Goal: Task Accomplishment & Management: Complete application form

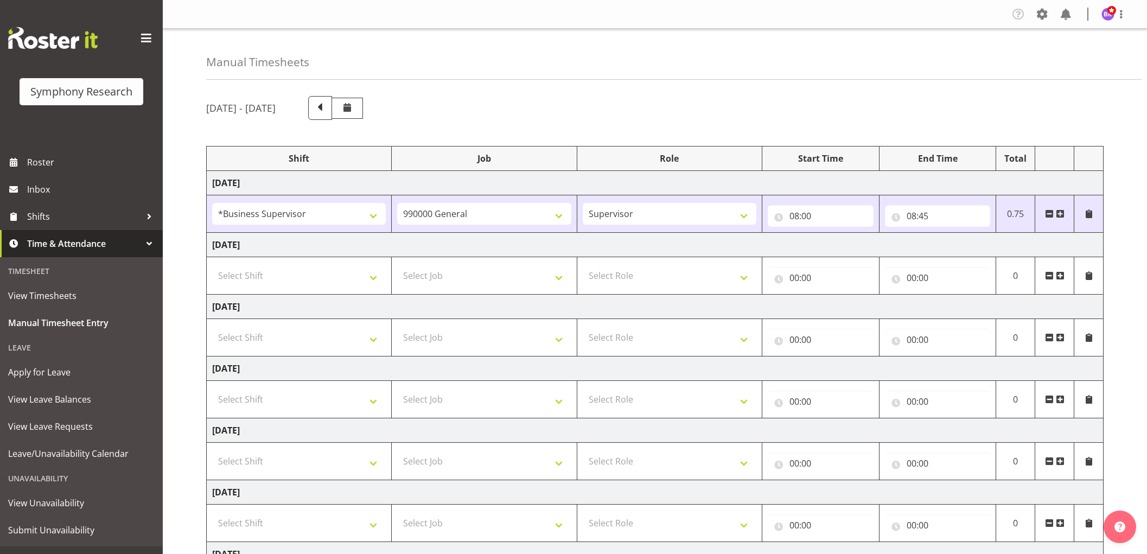
select select "1607"
select select "743"
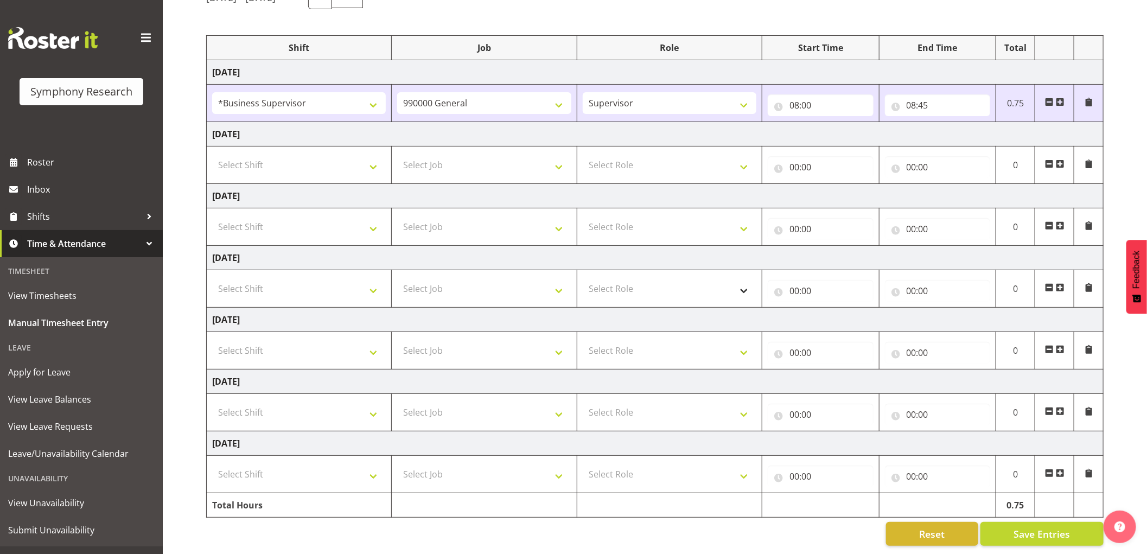
scroll to position [123, 0]
click at [908, 94] on input "08:45" at bounding box center [938, 105] width 106 height 22
click at [959, 125] on select "00 01 02 03 04 05 06 07 08 09 10 11 12 13 14 15 16 17 18 19 20 21 22 23" at bounding box center [959, 134] width 24 height 22
select select "9"
click at [947, 123] on select "00 01 02 03 04 05 06 07 08 09 10 11 12 13 14 15 16 17 18 19 20 21 22 23" at bounding box center [959, 134] width 24 height 22
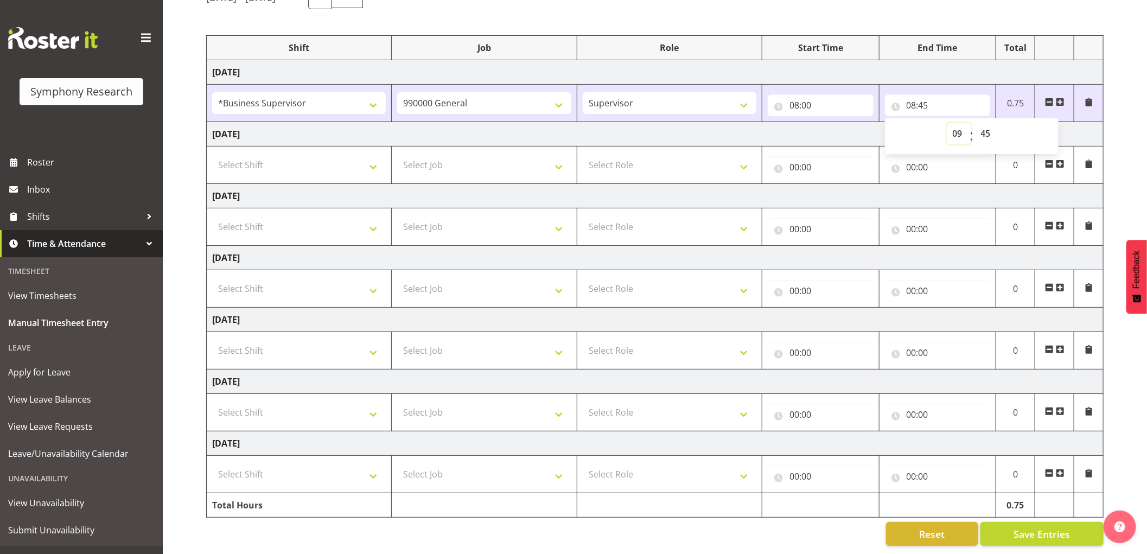
type input "09:45"
click at [989, 123] on select "00 01 02 03 04 05 06 07 08 09 10 11 12 13 14 15 16 17 18 19 20 21 22 23 24 25 2…" at bounding box center [987, 134] width 24 height 22
select select "30"
click at [975, 123] on select "00 01 02 03 04 05 06 07 08 09 10 11 12 13 14 15 16 17 18 19 20 21 22 23 24 25 2…" at bounding box center [987, 134] width 24 height 22
type input "09:30"
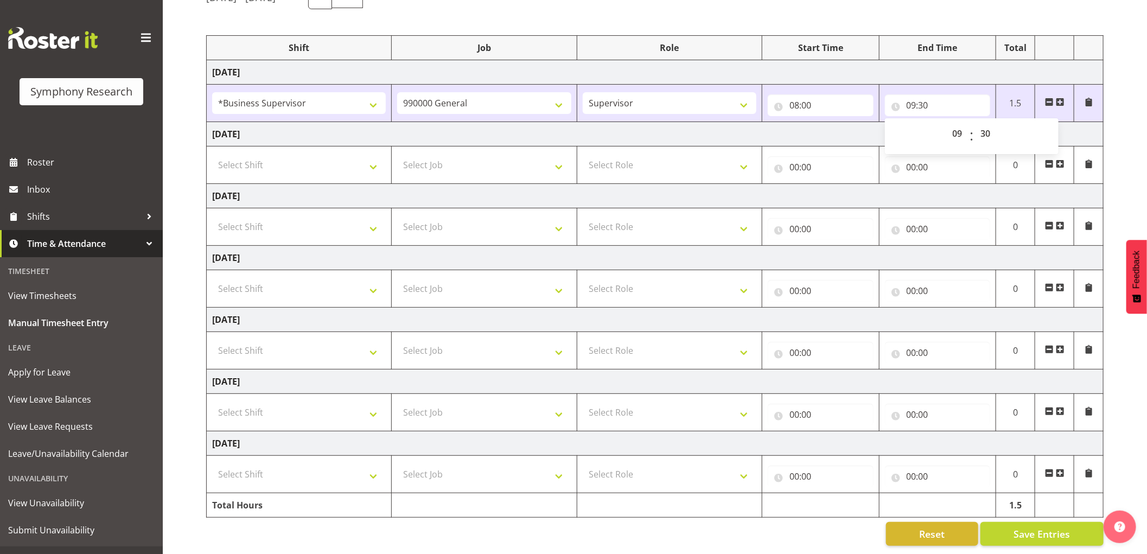
click at [1059, 98] on span at bounding box center [1060, 102] width 9 height 9
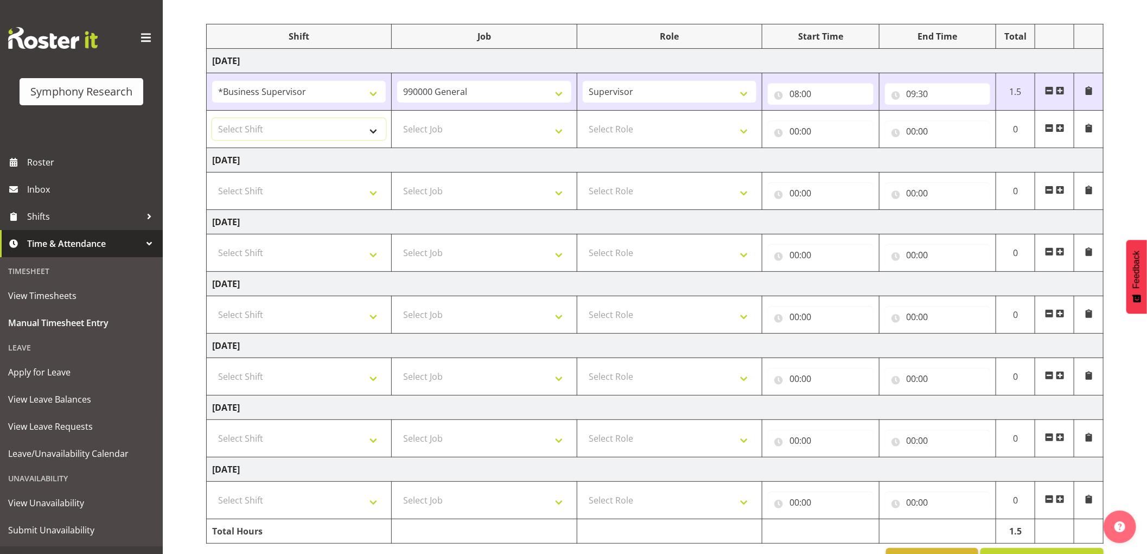
click at [333, 134] on select "Select Shift !!Weekend Residential (Roster IT Shift Label) *Business 9/10am ~ 4…" at bounding box center [299, 129] width 174 height 22
select select "1607"
click at [212, 118] on select "Select Shift !!Weekend Residential (Roster IT Shift Label) *Business 9/10am ~ 4…" at bounding box center [299, 129] width 174 height 22
click at [452, 122] on select "Select Job 550060 IF Admin 553492 World Poll Aus Wave 2 Main 2025 553493 World …" at bounding box center [484, 129] width 174 height 22
select select "9426"
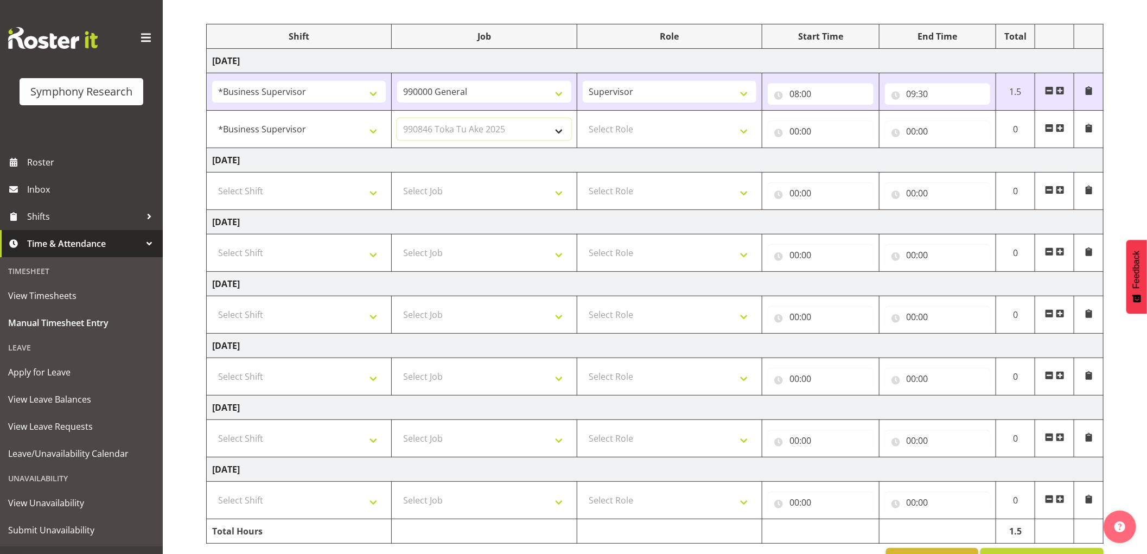
click at [397, 118] on select "Select Job 550060 IF Admin 553492 World Poll Aus Wave 2 Main 2025 553493 World …" at bounding box center [484, 129] width 174 height 22
click at [657, 126] on select "Select Role Supervisor Interviewing Briefing" at bounding box center [670, 129] width 174 height 22
select select "45"
click at [583, 118] on select "Select Role Supervisor Interviewing Briefing" at bounding box center [670, 129] width 174 height 22
click at [794, 128] on input "00:00" at bounding box center [821, 131] width 106 height 22
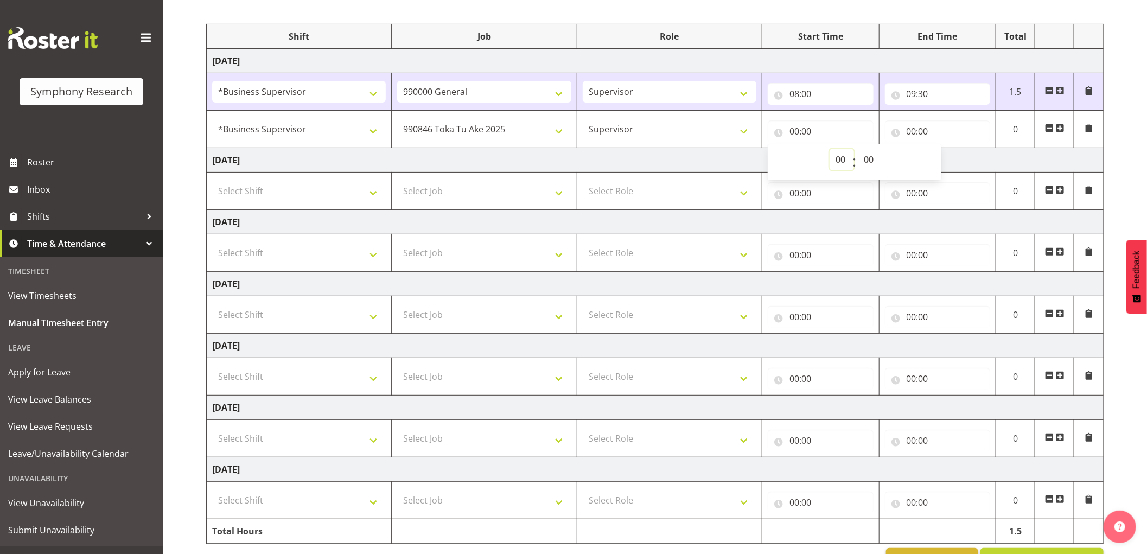
click at [831, 161] on select "00 01 02 03 04 05 06 07 08 09 10 11 12 13 14 15 16 17 18 19 20 21 22 23" at bounding box center [842, 160] width 24 height 22
select select "9"
click at [830, 149] on select "00 01 02 03 04 05 06 07 08 09 10 11 12 13 14 15 16 17 18 19 20 21 22 23" at bounding box center [842, 160] width 24 height 22
type input "09:00"
click at [868, 156] on select "00 01 02 03 04 05 06 07 08 09 10 11 12 13 14 15 16 17 18 19 20 21 22 23 24 25 2…" at bounding box center [870, 160] width 24 height 22
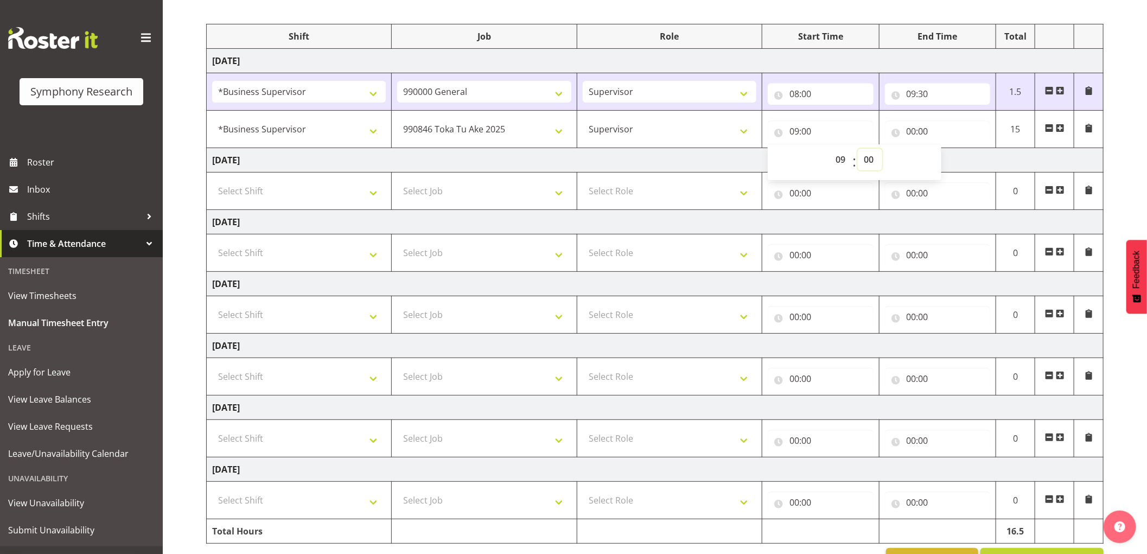
select select "30"
click at [858, 149] on select "00 01 02 03 04 05 06 07 08 09 10 11 12 13 14 15 16 17 18 19 20 21 22 23 24 25 2…" at bounding box center [870, 160] width 24 height 22
type input "09:30"
click at [926, 91] on input "09:30" at bounding box center [938, 94] width 106 height 22
click at [990, 125] on select "00 01 02 03 04 05 06 07 08 09 10 11 12 13 14 15 16 17 18 19 20 21 22 23 24 25 2…" at bounding box center [987, 122] width 24 height 22
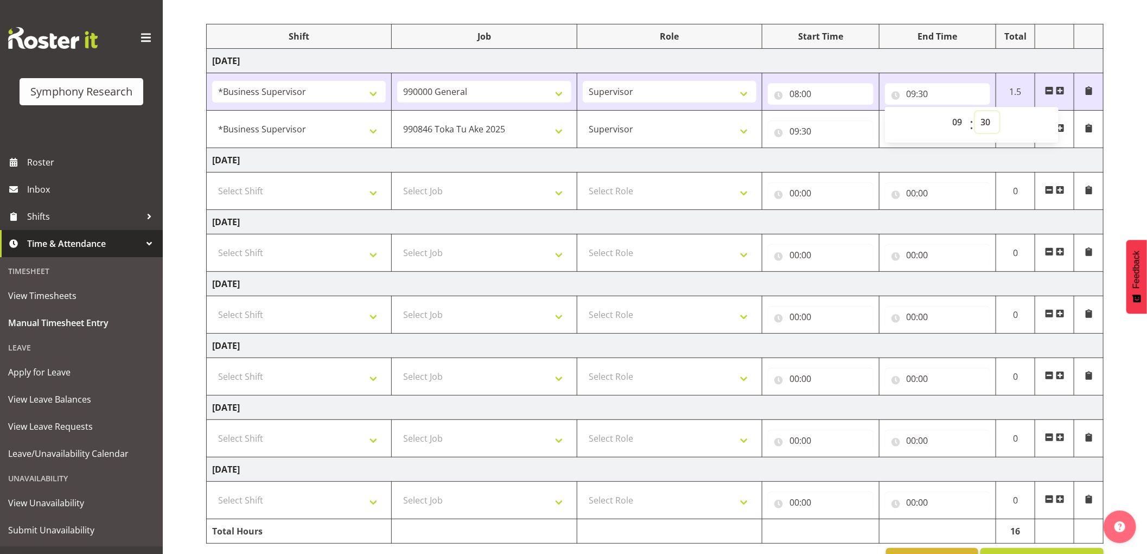
select select "20"
click at [975, 111] on select "00 01 02 03 04 05 06 07 08 09 10 11 12 13 14 15 16 17 18 19 20 21 22 23 24 25 2…" at bounding box center [987, 122] width 24 height 22
type input "09:20"
click at [909, 182] on input "00:00" at bounding box center [938, 193] width 106 height 22
click at [807, 129] on input "09:30" at bounding box center [821, 131] width 106 height 22
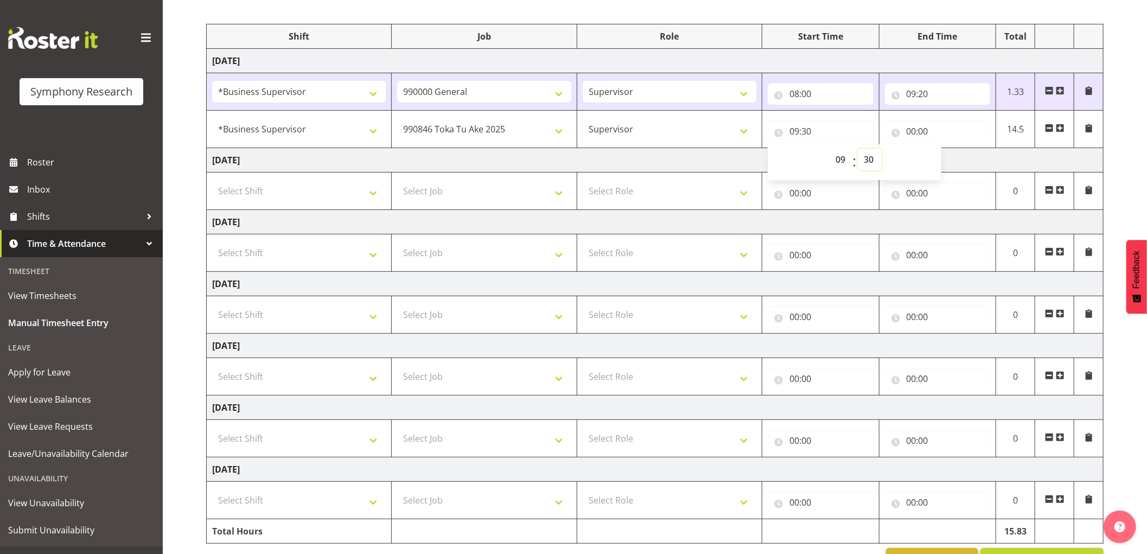
click at [869, 157] on select "00 01 02 03 04 05 06 07 08 09 10 11 12 13 14 15 16 17 18 19 20 21 22 23 24 25 2…" at bounding box center [870, 160] width 24 height 22
select select "20"
click at [858, 149] on select "00 01 02 03 04 05 06 07 08 09 10 11 12 13 14 15 16 17 18 19 20 21 22 23 24 25 2…" at bounding box center [870, 160] width 24 height 22
type input "09:20"
click at [912, 128] on input "00:00" at bounding box center [938, 131] width 106 height 22
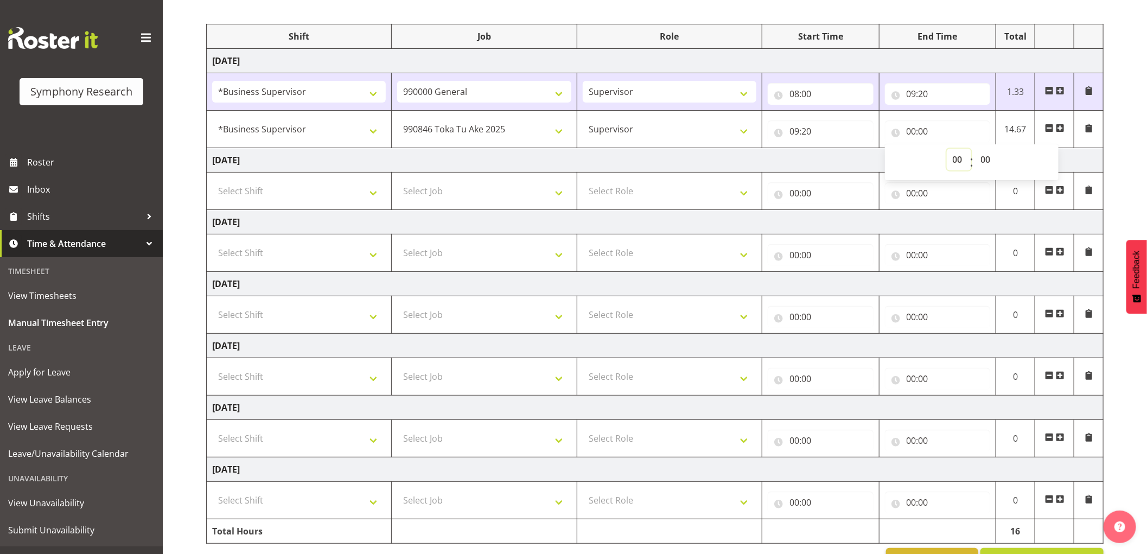
click at [961, 161] on select "00 01 02 03 04 05 06 07 08 09 10 11 12 13 14 15 16 17 18 19 20 21 22 23" at bounding box center [959, 160] width 24 height 22
select select "9"
click at [947, 149] on select "00 01 02 03 04 05 06 07 08 09 10 11 12 13 14 15 16 17 18 19 20 21 22 23" at bounding box center [959, 160] width 24 height 22
type input "09:00"
click at [981, 158] on select "00 01 02 03 04 05 06 07 08 09 10 11 12 13 14 15 16 17 18 19 20 21 22 23 24 25 2…" at bounding box center [987, 160] width 24 height 22
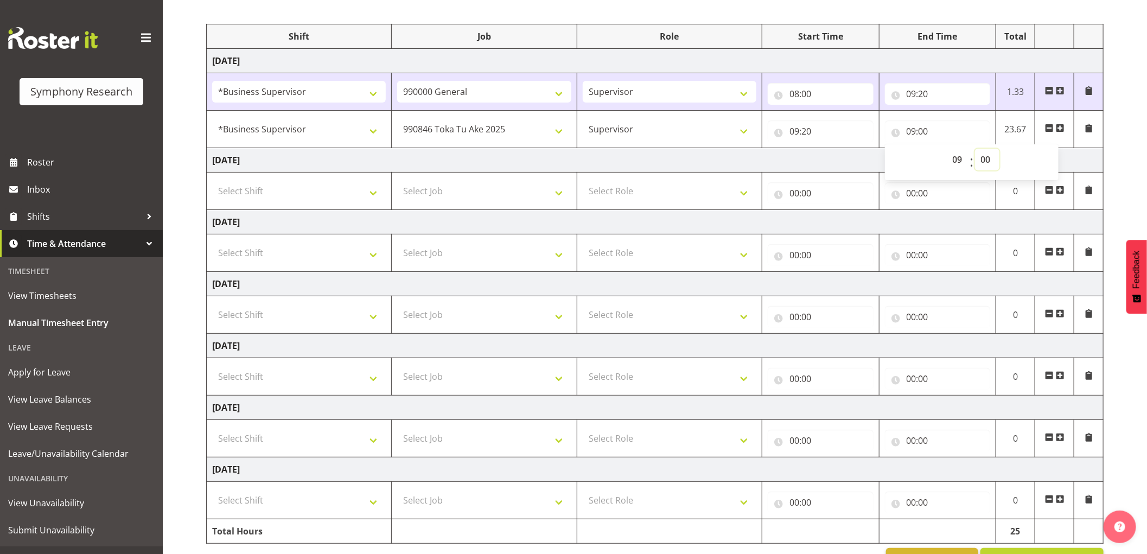
select select "30"
click at [975, 149] on select "00 01 02 03 04 05 06 07 08 09 10 11 12 13 14 15 16 17 18 19 20 21 22 23 24 25 2…" at bounding box center [987, 160] width 24 height 22
type input "09:30"
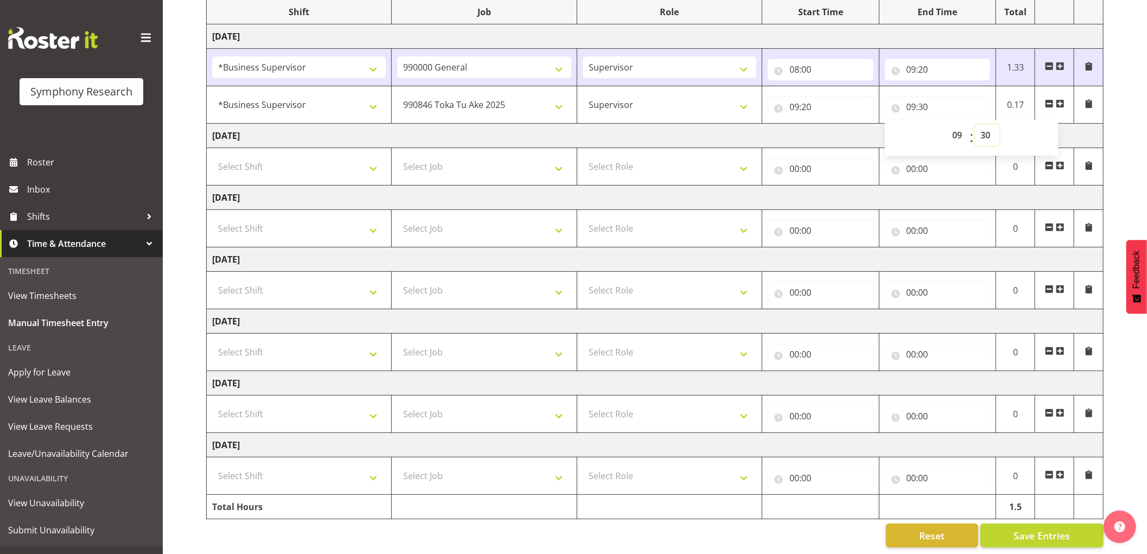
scroll to position [160, 0]
click at [1002, 522] on button "Save Entries" at bounding box center [1042, 534] width 123 height 24
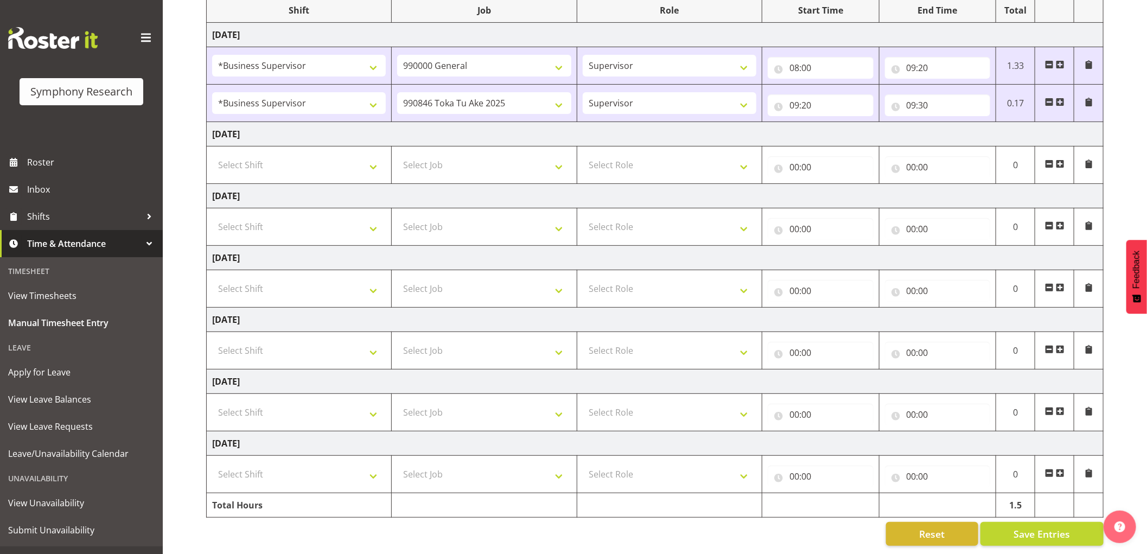
click at [1064, 98] on span at bounding box center [1060, 102] width 9 height 9
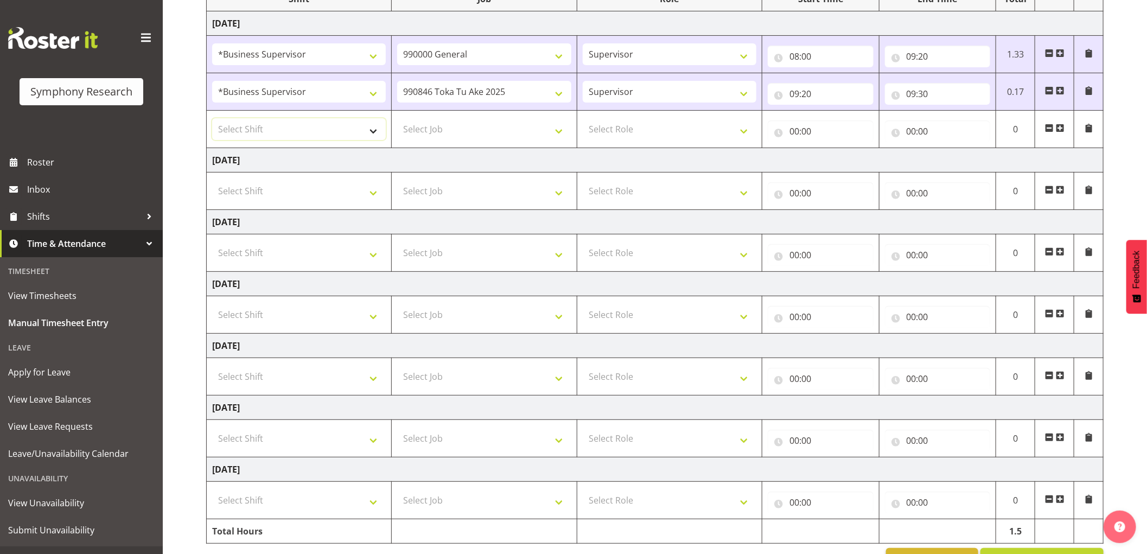
click at [280, 129] on select "Select Shift !!Weekend Residential (Roster IT Shift Label) *Business 9/10am ~ 4…" at bounding box center [299, 129] width 174 height 22
select select "1607"
click at [212, 118] on select "Select Shift !!Weekend Residential (Roster IT Shift Label) *Business 9/10am ~ 4…" at bounding box center [299, 129] width 174 height 22
click at [510, 131] on select "Select Job 550060 IF Admin 553492 World Poll Aus Wave 2 Main 2025 553493 World …" at bounding box center [484, 129] width 174 height 22
select select "10575"
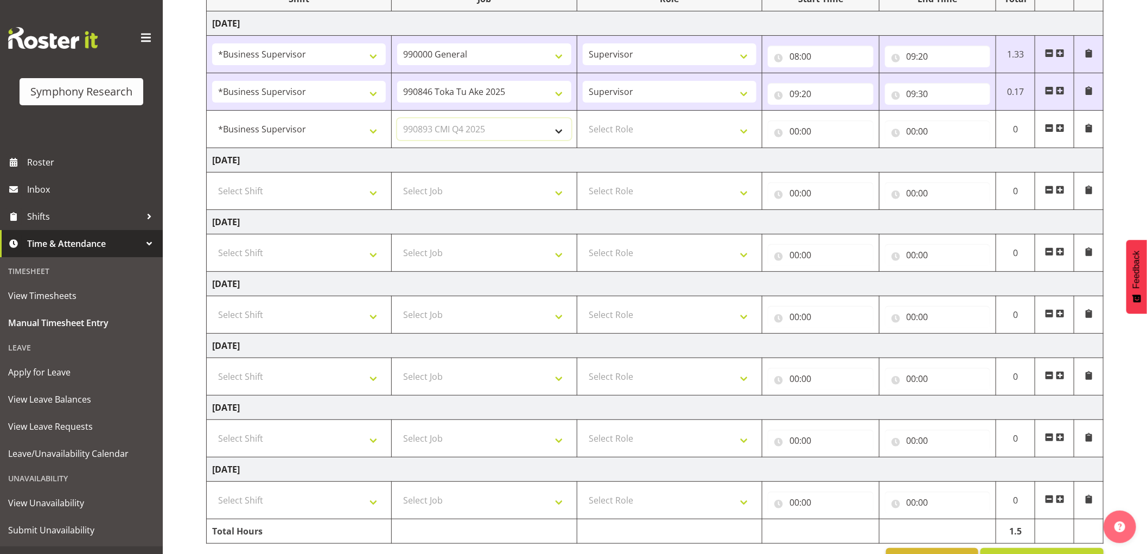
click at [397, 118] on select "Select Job 550060 IF Admin 553492 World Poll Aus Wave 2 Main 2025 553493 World …" at bounding box center [484, 129] width 174 height 22
click at [652, 135] on select "Select Role Supervisor Interviewing Briefing" at bounding box center [670, 129] width 174 height 22
select select "45"
click at [583, 118] on select "Select Role Supervisor Interviewing Briefing" at bounding box center [670, 129] width 174 height 22
click at [796, 133] on input "00:00" at bounding box center [821, 131] width 106 height 22
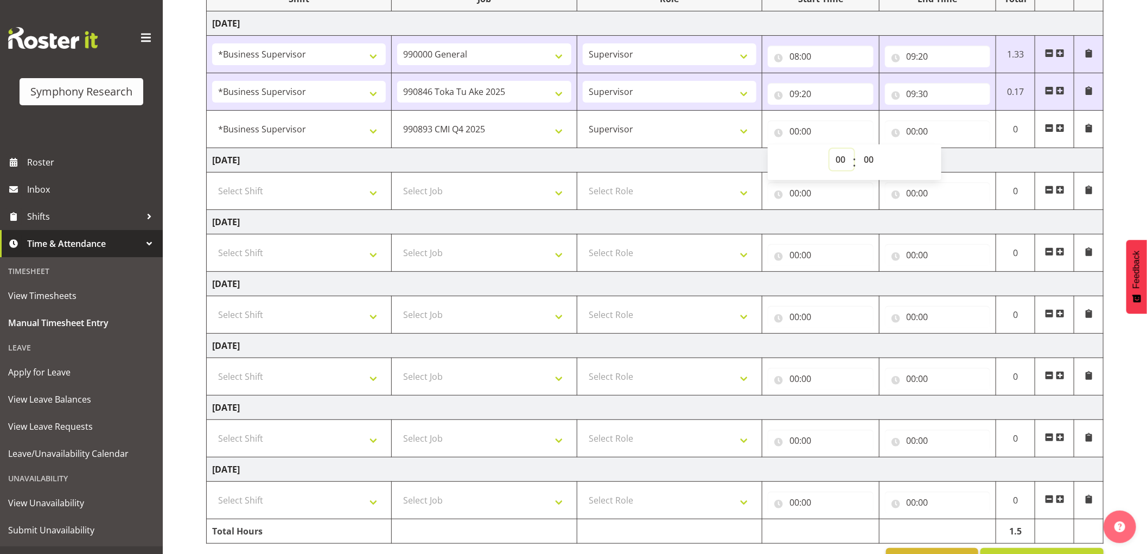
click at [841, 158] on select "00 01 02 03 04 05 06 07 08 09 10 11 12 13 14 15 16 17 18 19 20 21 22 23" at bounding box center [842, 160] width 24 height 22
select select "9"
click at [830, 149] on select "00 01 02 03 04 05 06 07 08 09 10 11 12 13 14 15 16 17 18 19 20 21 22 23" at bounding box center [842, 160] width 24 height 22
type input "09:00"
click at [864, 163] on select "00 01 02 03 04 05 06 07 08 09 10 11 12 13 14 15 16 17 18 19 20 21 22 23 24 25 2…" at bounding box center [870, 160] width 24 height 22
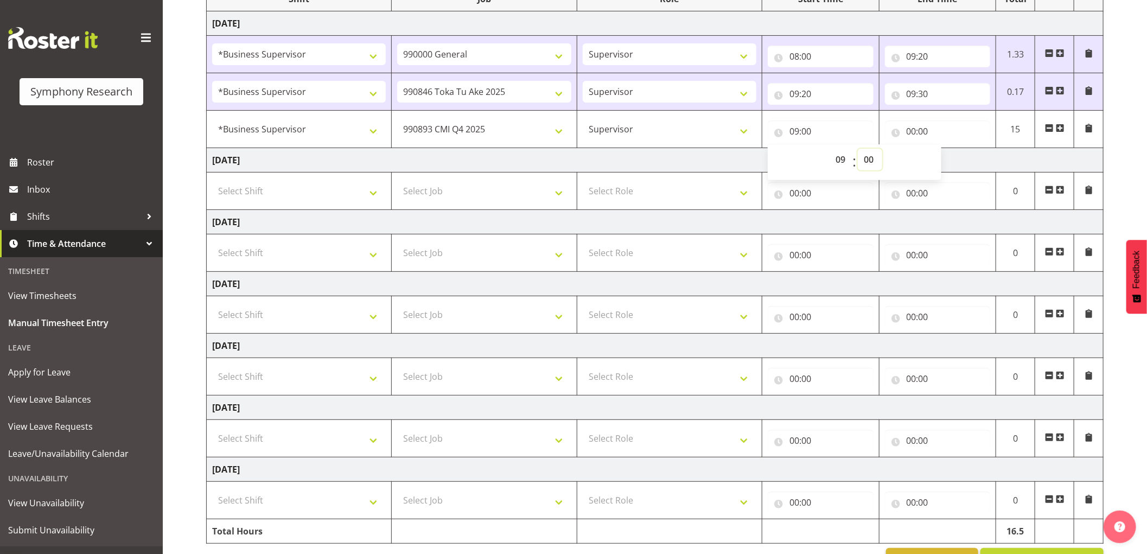
select select "30"
click at [858, 149] on select "00 01 02 03 04 05 06 07 08 09 10 11 12 13 14 15 16 17 18 19 20 21 22 23 24 25 2…" at bounding box center [870, 160] width 24 height 22
type input "09:30"
click at [918, 132] on input "00:00" at bounding box center [938, 131] width 106 height 22
click at [958, 156] on select "00 01 02 03 04 05 06 07 08 09 10 11 12 13 14 15 16 17 18 19 20 21 22 23" at bounding box center [959, 160] width 24 height 22
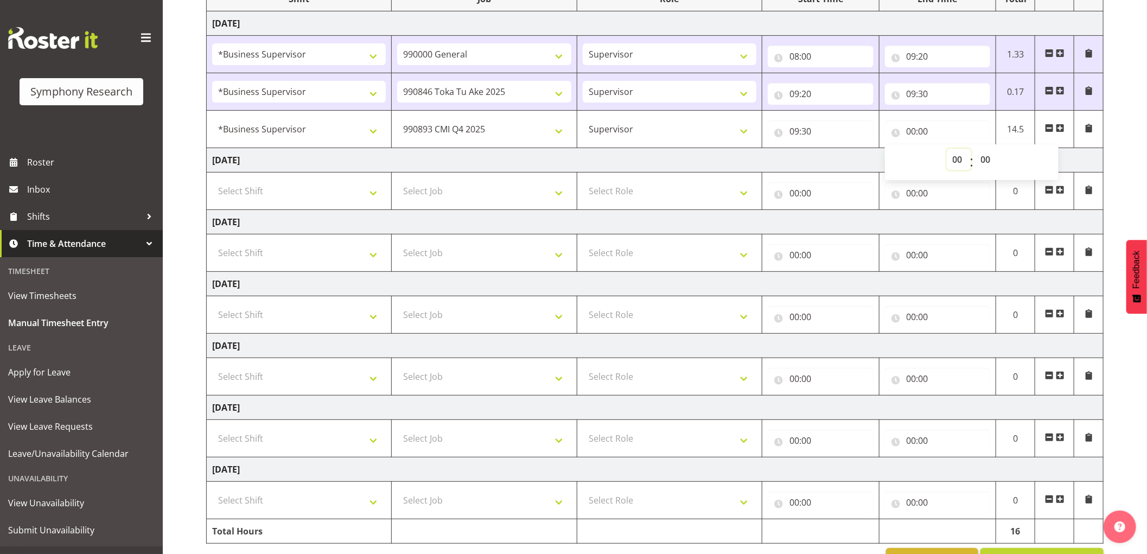
select select "9"
click at [947, 149] on select "00 01 02 03 04 05 06 07 08 09 10 11 12 13 14 15 16 17 18 19 20 21 22 23" at bounding box center [959, 160] width 24 height 22
type input "09:00"
click at [989, 154] on select "00 01 02 03 04 05 06 07 08 09 10 11 12 13 14 15 16 17 18 19 20 21 22 23 24 25 2…" at bounding box center [987, 160] width 24 height 22
select select "40"
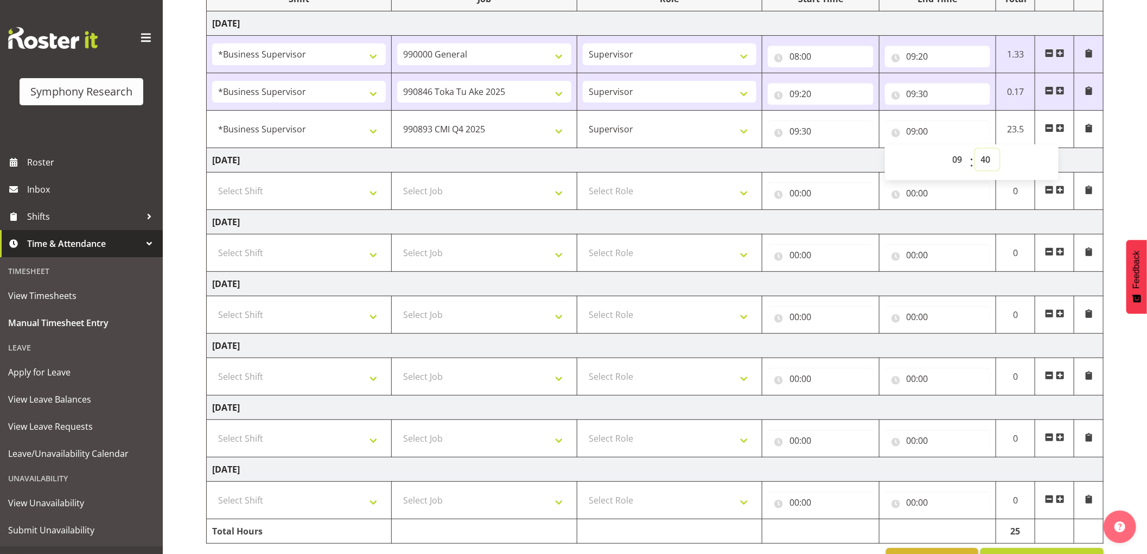
click at [975, 149] on select "00 01 02 03 04 05 06 07 08 09 10 11 12 13 14 15 16 17 18 19 20 21 22 23 24 25 2…" at bounding box center [987, 160] width 24 height 22
type input "09:40"
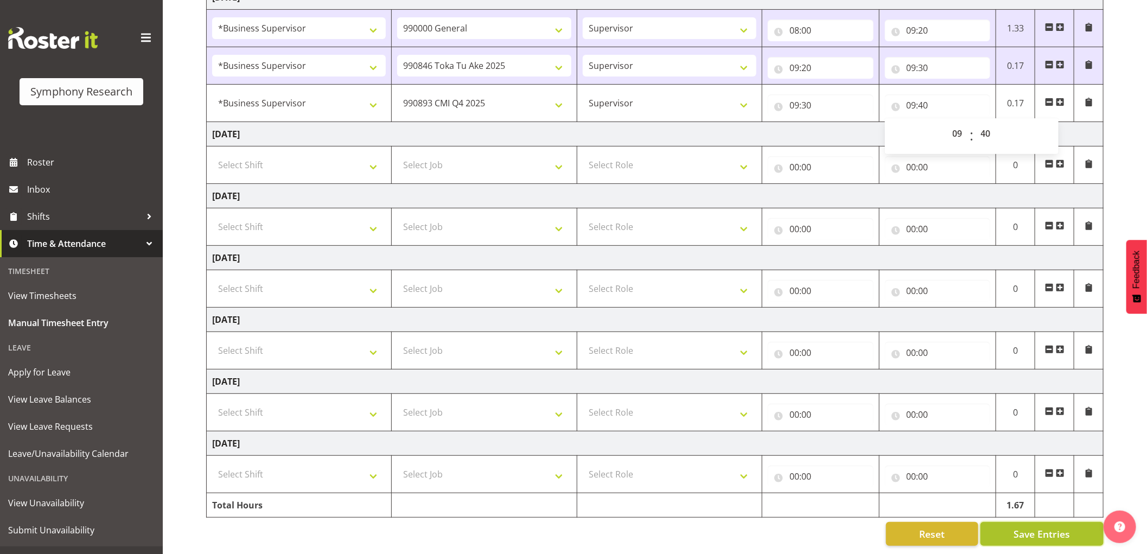
click at [1047, 527] on span "Save Entries" at bounding box center [1042, 534] width 56 height 14
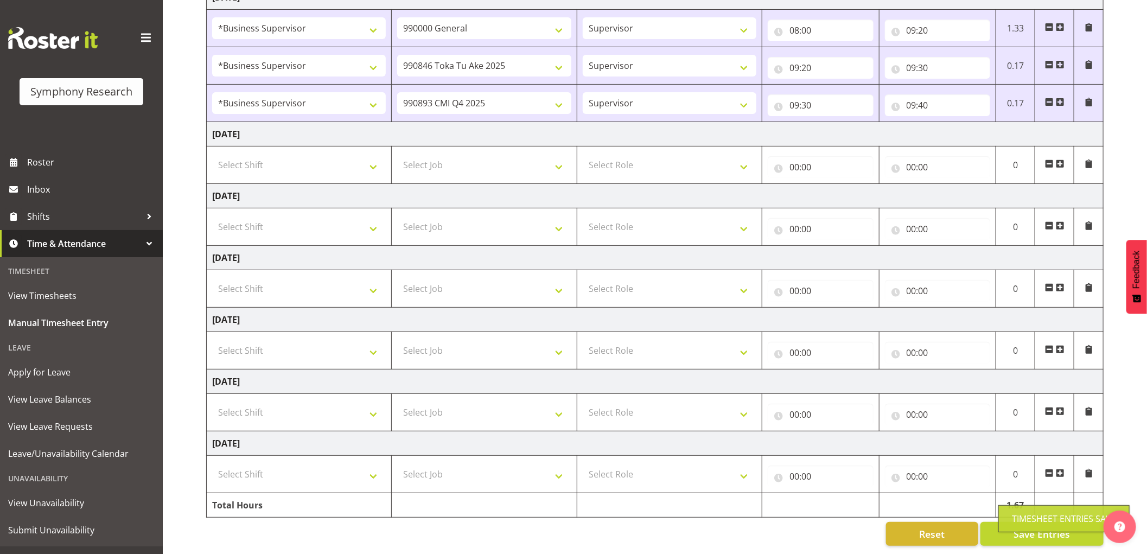
click at [1059, 98] on span at bounding box center [1060, 102] width 9 height 9
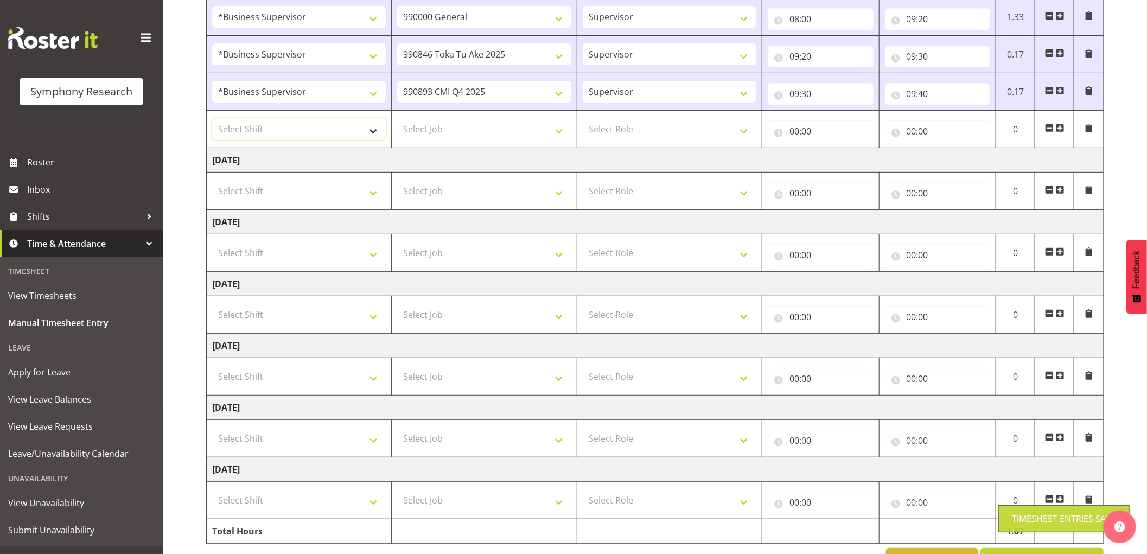
click at [335, 133] on select "Select Shift !!Weekend Residential (Roster IT Shift Label) *Business 9/10am ~ 4…" at bounding box center [299, 129] width 174 height 22
select select "1607"
click at [212, 118] on select "Select Shift !!Weekend Residential (Roster IT Shift Label) *Business 9/10am ~ 4…" at bounding box center [299, 129] width 174 height 22
click at [482, 131] on select "Select Job 550060 IF Admin 553492 World Poll Aus Wave 2 Main 2025 553493 World …" at bounding box center [484, 129] width 174 height 22
select select "10732"
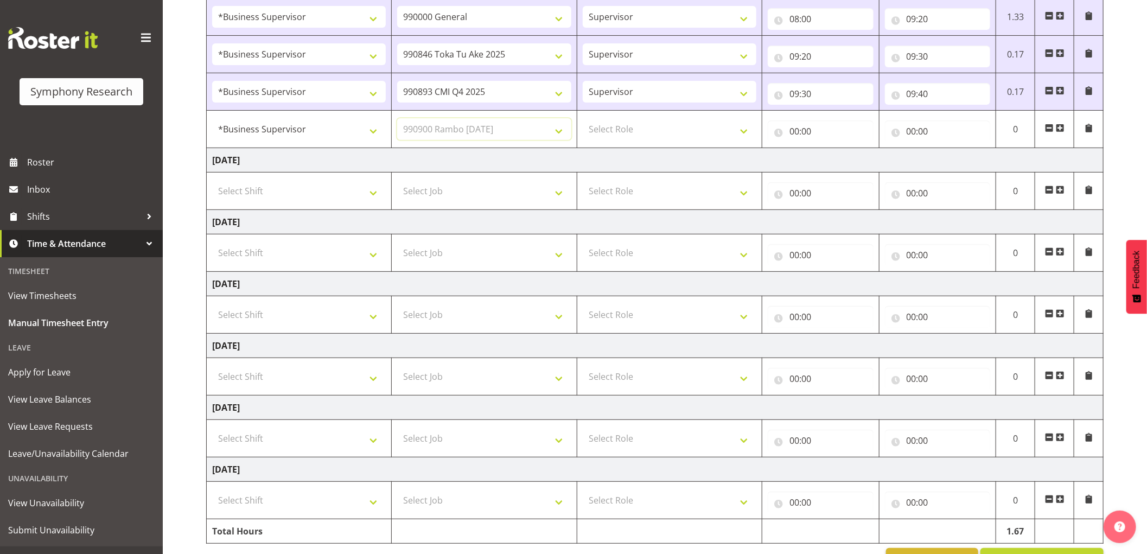
click at [397, 118] on select "Select Job 550060 IF Admin 553492 World Poll Aus Wave 2 Main 2025 553493 World …" at bounding box center [484, 129] width 174 height 22
click at [623, 131] on select "Select Role Supervisor Interviewing Briefing" at bounding box center [670, 129] width 174 height 22
select select "45"
click at [583, 118] on select "Select Role Supervisor Interviewing Briefing" at bounding box center [670, 129] width 174 height 22
click at [800, 136] on input "00:00" at bounding box center [821, 131] width 106 height 22
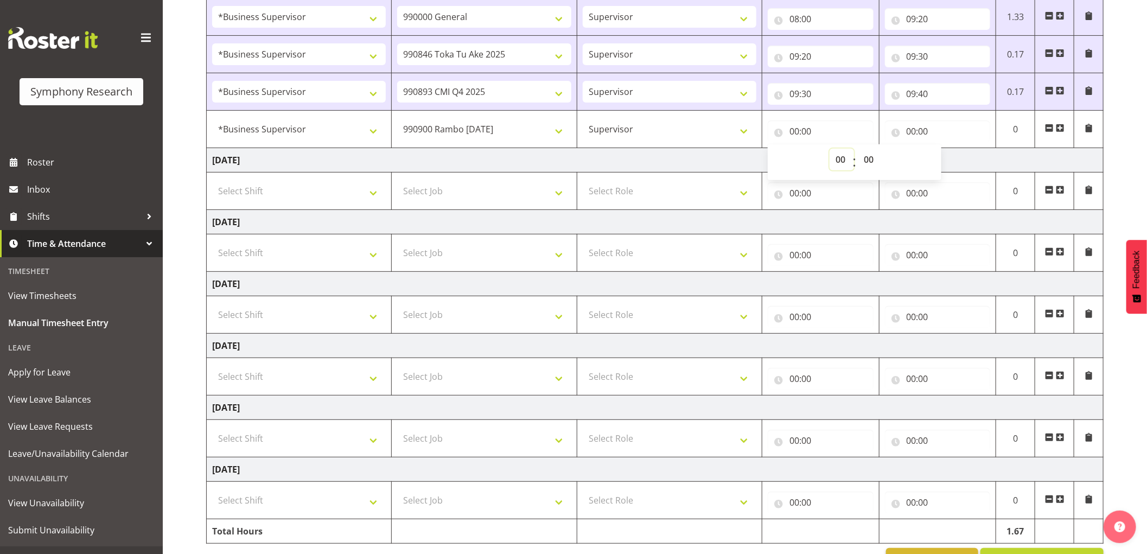
click at [840, 162] on select "00 01 02 03 04 05 06 07 08 09 10 11 12 13 14 15 16 17 18 19 20 21 22 23" at bounding box center [842, 160] width 24 height 22
select select "9"
click at [830, 149] on select "00 01 02 03 04 05 06 07 08 09 10 11 12 13 14 15 16 17 18 19 20 21 22 23" at bounding box center [842, 160] width 24 height 22
type input "09:00"
click at [871, 160] on select "00 01 02 03 04 05 06 07 08 09 10 11 12 13 14 15 16 17 18 19 20 21 22 23 24 25 2…" at bounding box center [870, 160] width 24 height 22
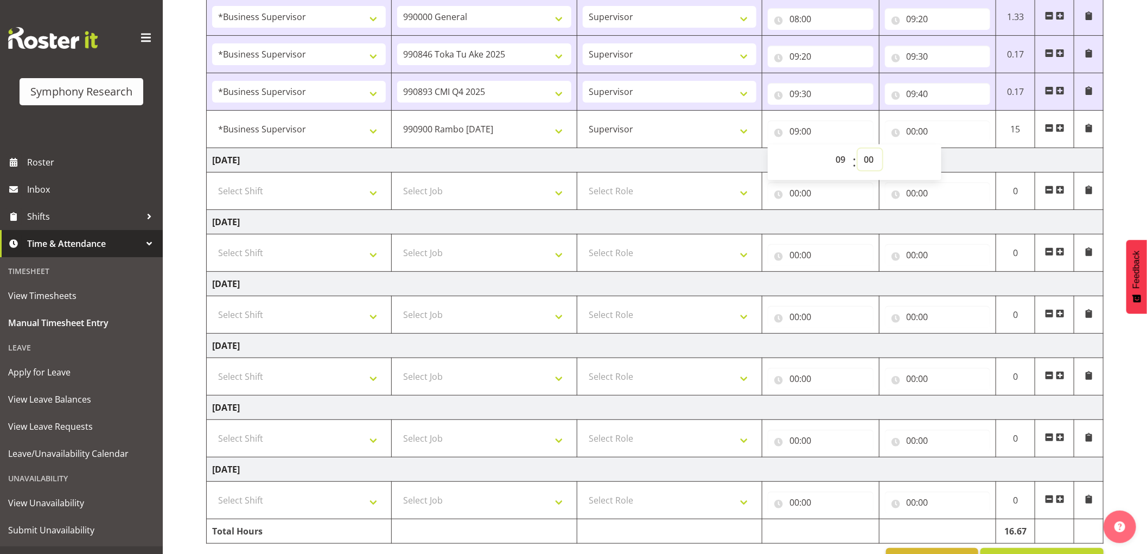
select select "40"
click at [858, 149] on select "00 01 02 03 04 05 06 07 08 09 10 11 12 13 14 15 16 17 18 19 20 21 22 23 24 25 2…" at bounding box center [870, 160] width 24 height 22
type input "09:40"
click at [917, 133] on input "00:00" at bounding box center [938, 131] width 106 height 22
click at [957, 160] on select "00 01 02 03 04 05 06 07 08 09 10 11 12 13 14 15 16 17 18 19 20 21 22 23" at bounding box center [959, 160] width 24 height 22
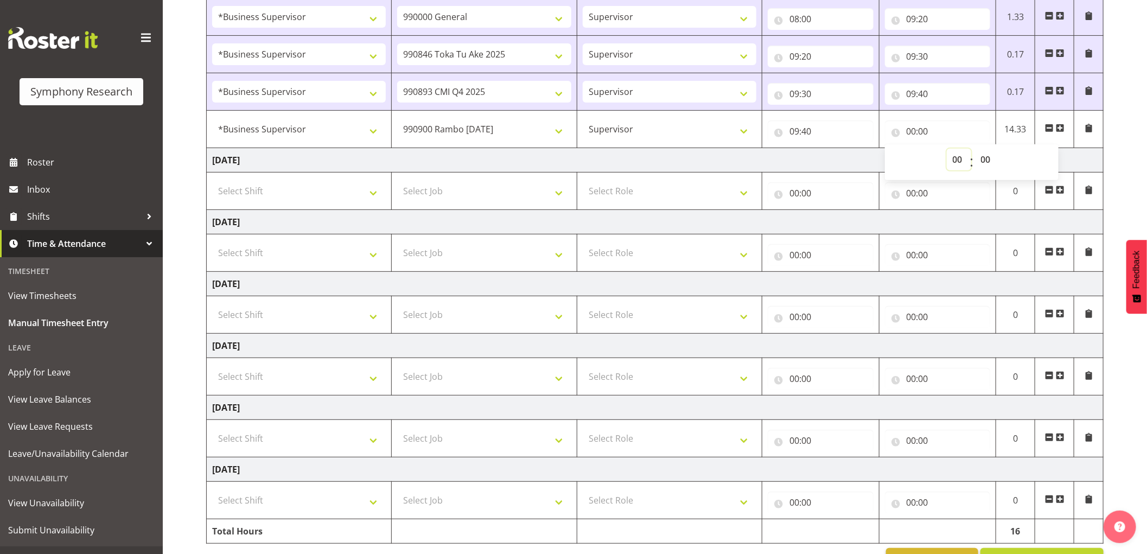
select select "12"
click at [947, 149] on select "00 01 02 03 04 05 06 07 08 09 10 11 12 13 14 15 16 17 18 19 20 21 22 23" at bounding box center [959, 160] width 24 height 22
type input "12:00"
click at [987, 156] on select "00 01 02 03 04 05 06 07 08 09 10 11 12 13 14 15 16 17 18 19 20 21 22 23 24 25 2…" at bounding box center [987, 160] width 24 height 22
select select "10"
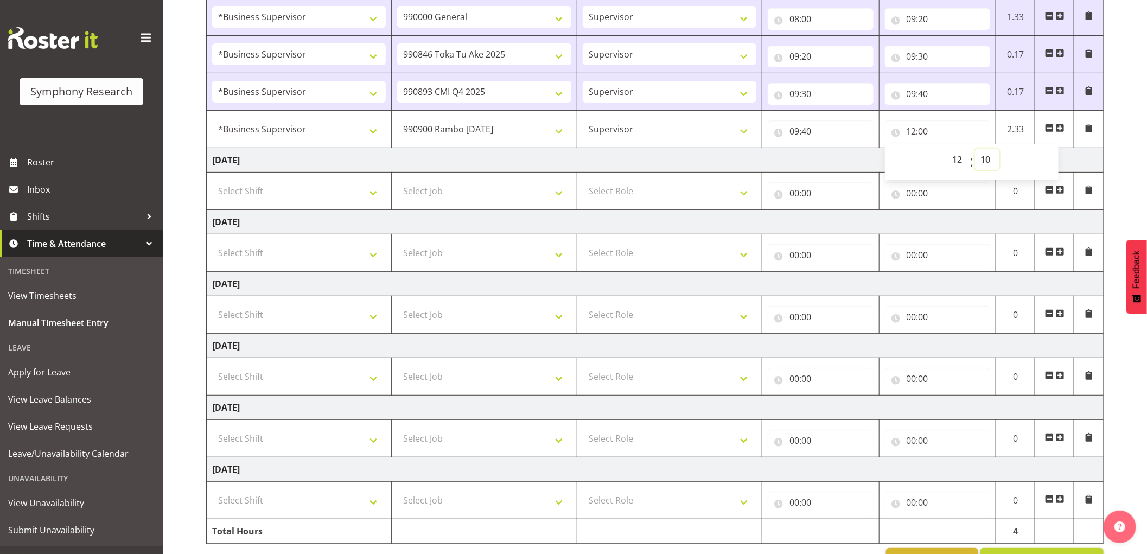
click at [975, 149] on select "00 01 02 03 04 05 06 07 08 09 10 11 12 13 14 15 16 17 18 19 20 21 22 23 24 25 2…" at bounding box center [987, 160] width 24 height 22
type input "12:10"
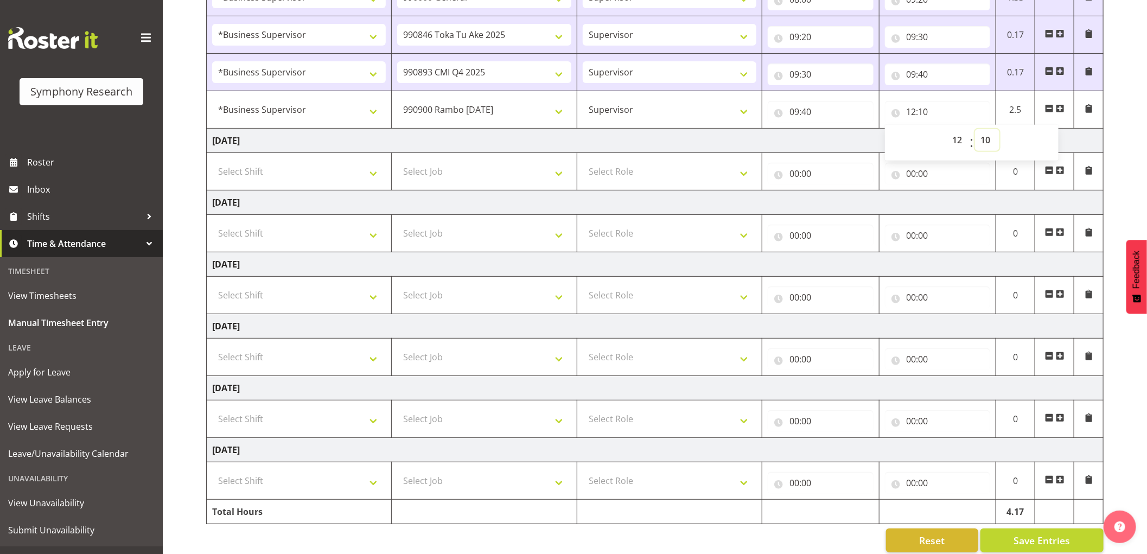
scroll to position [235, 0]
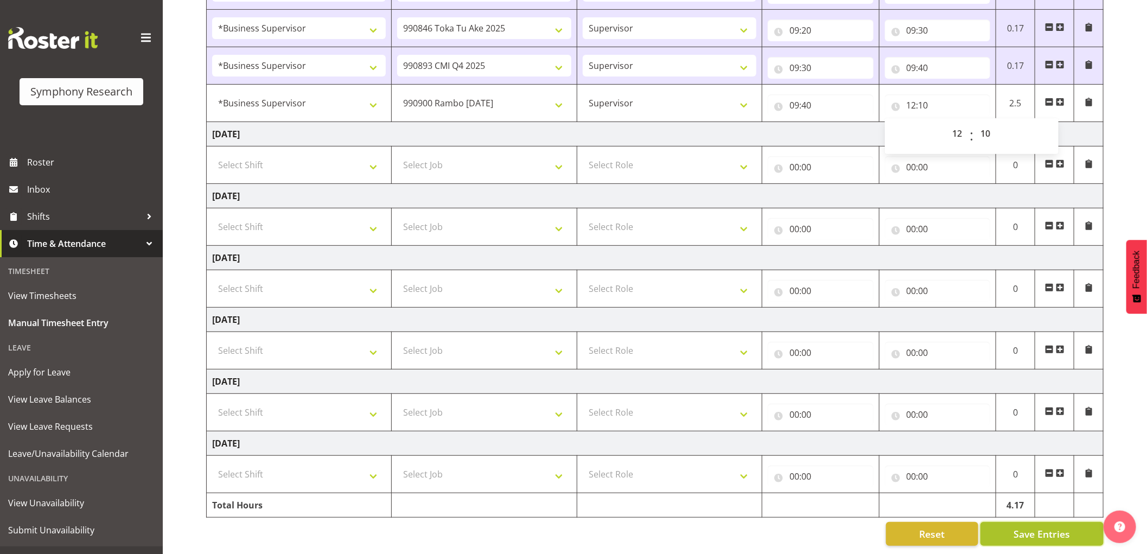
click at [1000, 524] on button "Save Entries" at bounding box center [1042, 534] width 123 height 24
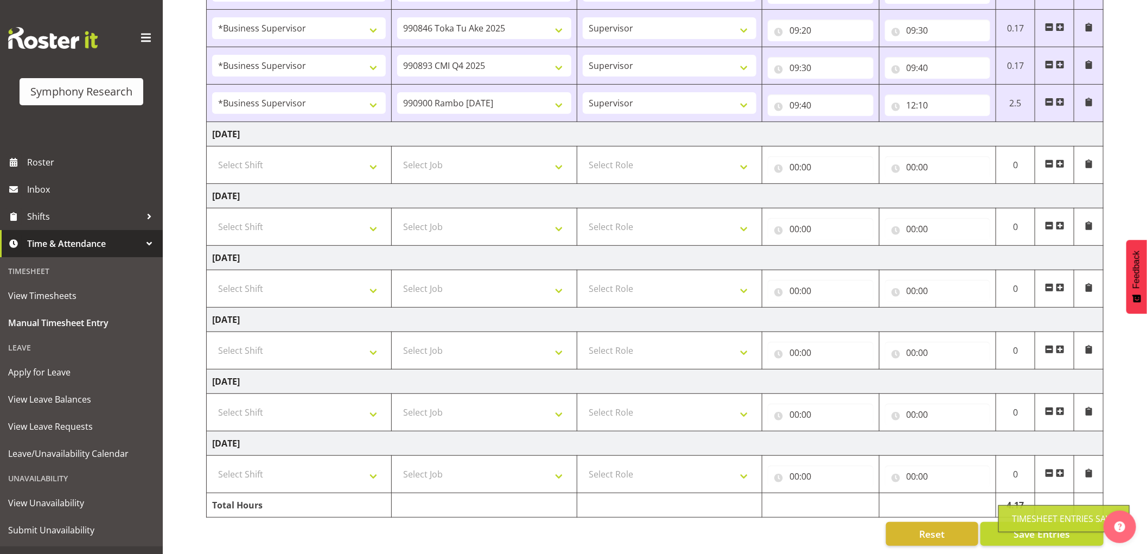
click at [1060, 98] on span at bounding box center [1060, 102] width 9 height 9
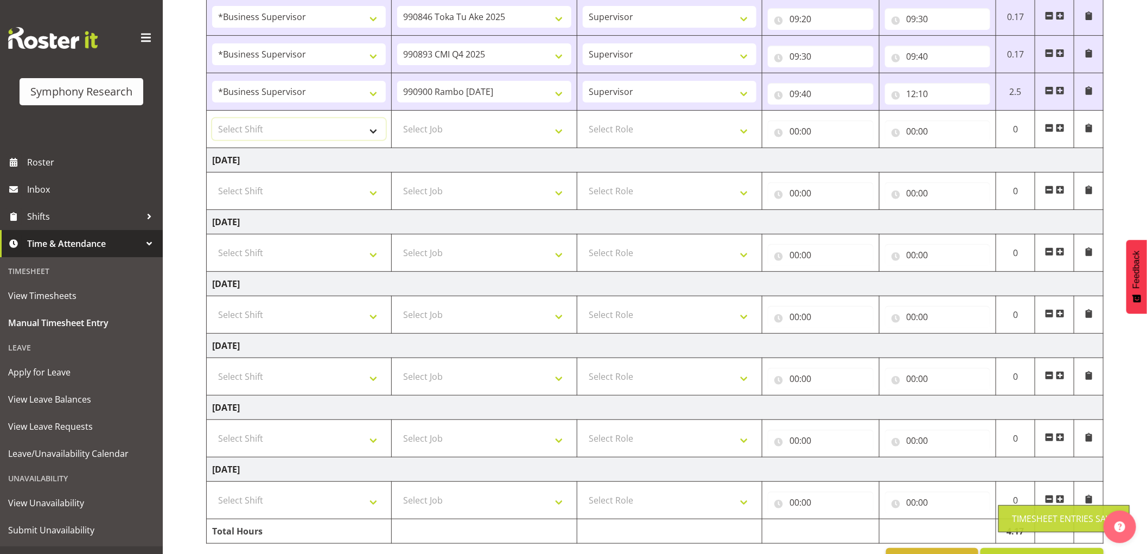
click at [339, 134] on select "Select Shift !!Weekend Residential (Roster IT Shift Label) *Business 9/10am ~ 4…" at bounding box center [299, 129] width 174 height 22
select select "1607"
click at [212, 118] on select "Select Shift !!Weekend Residential (Roster IT Shift Label) *Business 9/10am ~ 4…" at bounding box center [299, 129] width 174 height 22
click at [451, 123] on select "Select Job 550060 IF Admin 553492 World Poll Aus Wave 2 Main 2025 553493 World …" at bounding box center [484, 129] width 174 height 22
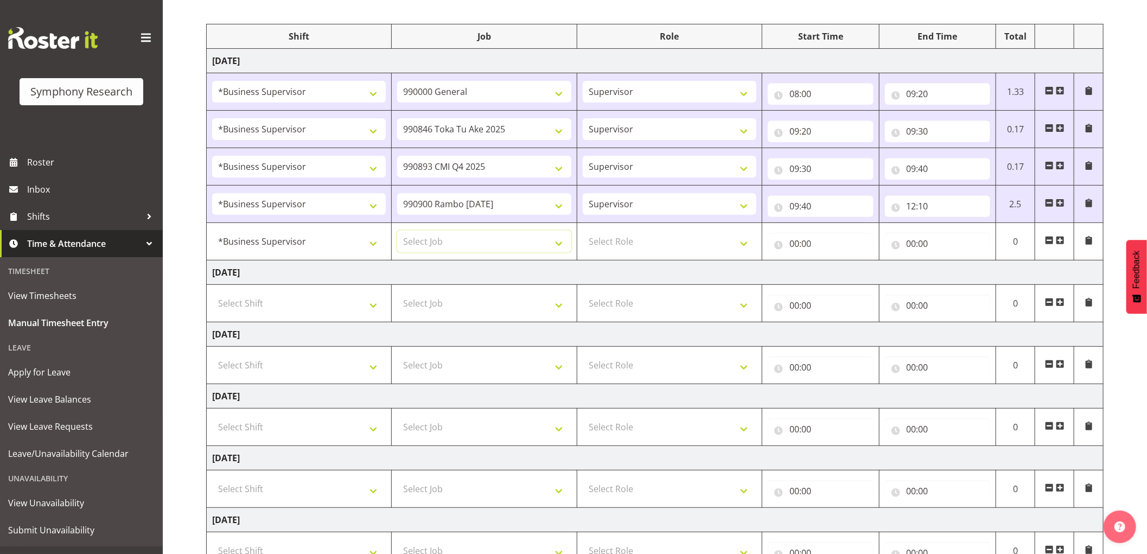
scroll to position [114, 0]
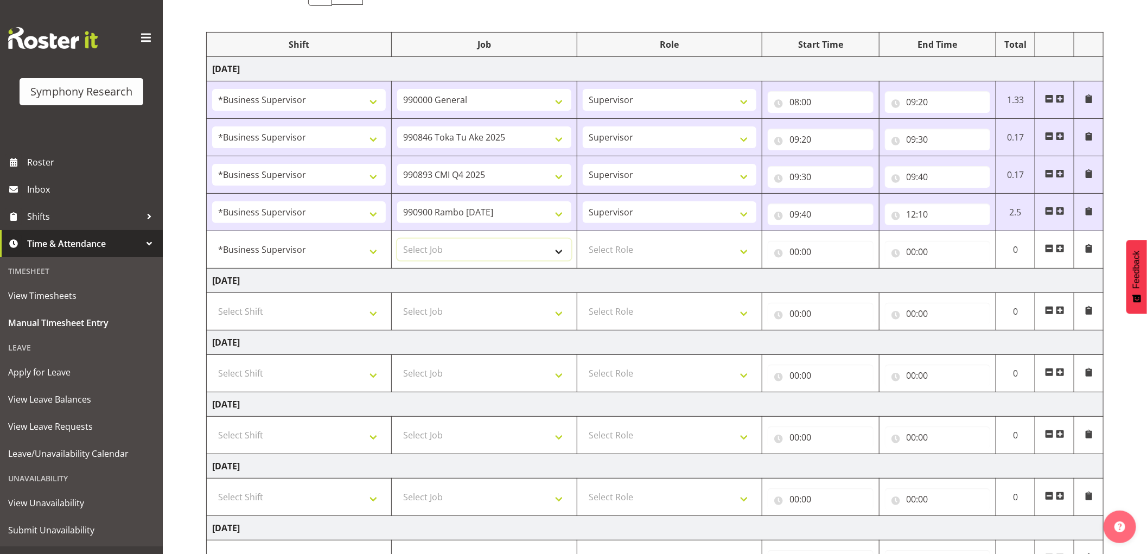
click at [483, 255] on select "Select Job 550060 IF Admin 553492 World Poll Aus Wave 2 Main 2025 553493 World …" at bounding box center [484, 250] width 174 height 22
select select "10731"
click at [397, 239] on select "Select Job 550060 IF Admin 553492 World Poll Aus Wave 2 Main 2025 553493 World …" at bounding box center [484, 250] width 174 height 22
click at [612, 259] on select "Select Role Supervisor Interviewing Briefing" at bounding box center [670, 250] width 174 height 22
select select "45"
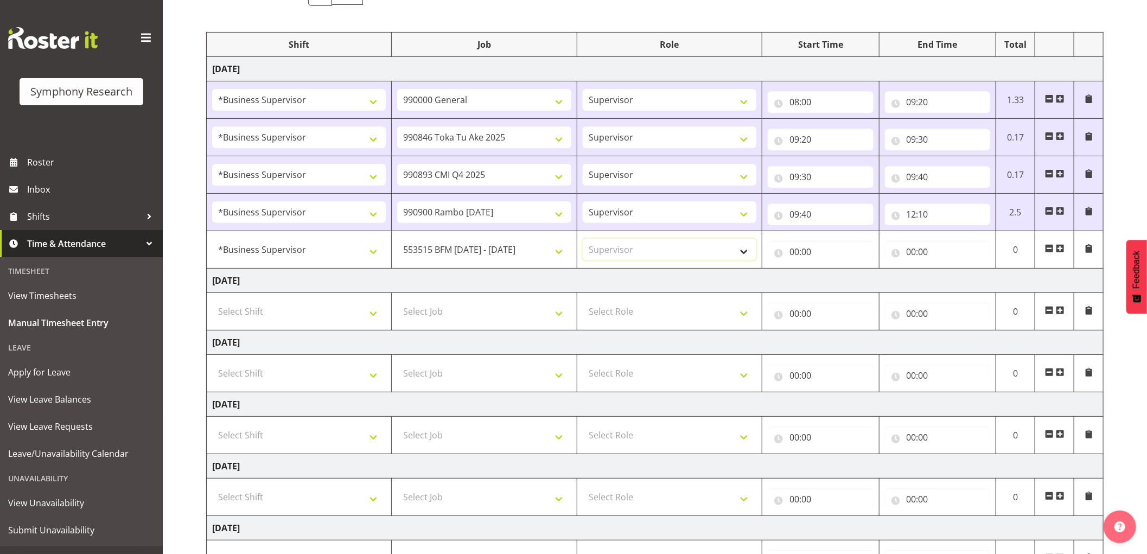
click at [583, 239] on select "Select Role Supervisor Interviewing Briefing" at bounding box center [670, 250] width 174 height 22
click at [800, 251] on input "00:00" at bounding box center [821, 252] width 106 height 22
click at [843, 283] on select "00 01 02 03 04 05 06 07 08 09 10 11 12 13 14 15 16 17 18 19 20 21 22 23" at bounding box center [842, 280] width 24 height 22
select select "12"
click at [830, 270] on select "00 01 02 03 04 05 06 07 08 09 10 11 12 13 14 15 16 17 18 19 20 21 22 23" at bounding box center [842, 280] width 24 height 22
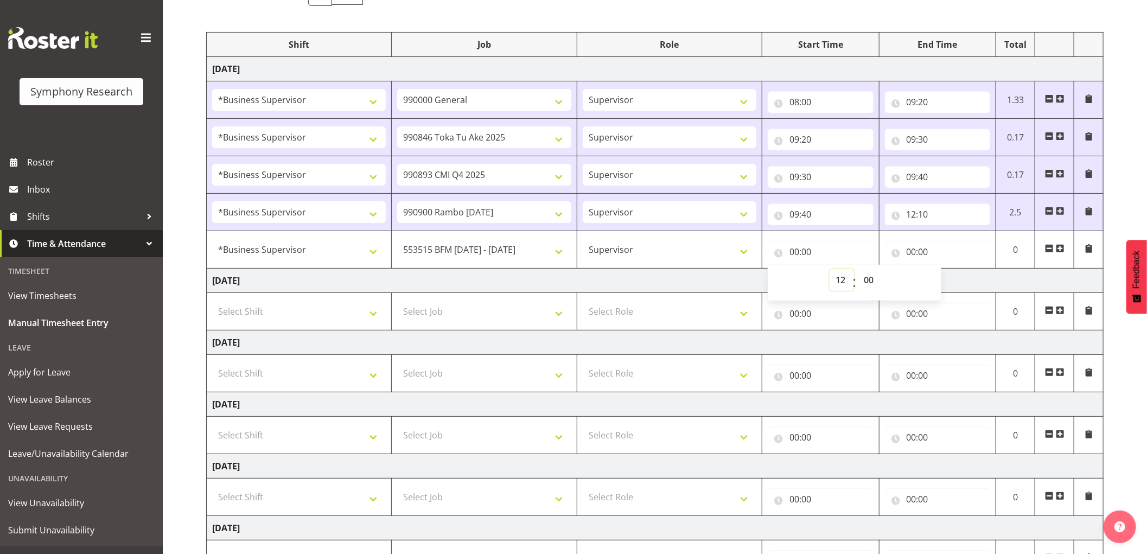
type input "12:00"
click at [868, 283] on select "00 01 02 03 04 05 06 07 08 09 10 11 12 13 14 15 16 17 18 19 20 21 22 23 24 25 2…" at bounding box center [870, 280] width 24 height 22
select select "40"
click at [858, 270] on select "00 01 02 03 04 05 06 07 08 09 10 11 12 13 14 15 16 17 18 19 20 21 22 23 24 25 2…" at bounding box center [870, 280] width 24 height 22
type input "12:40"
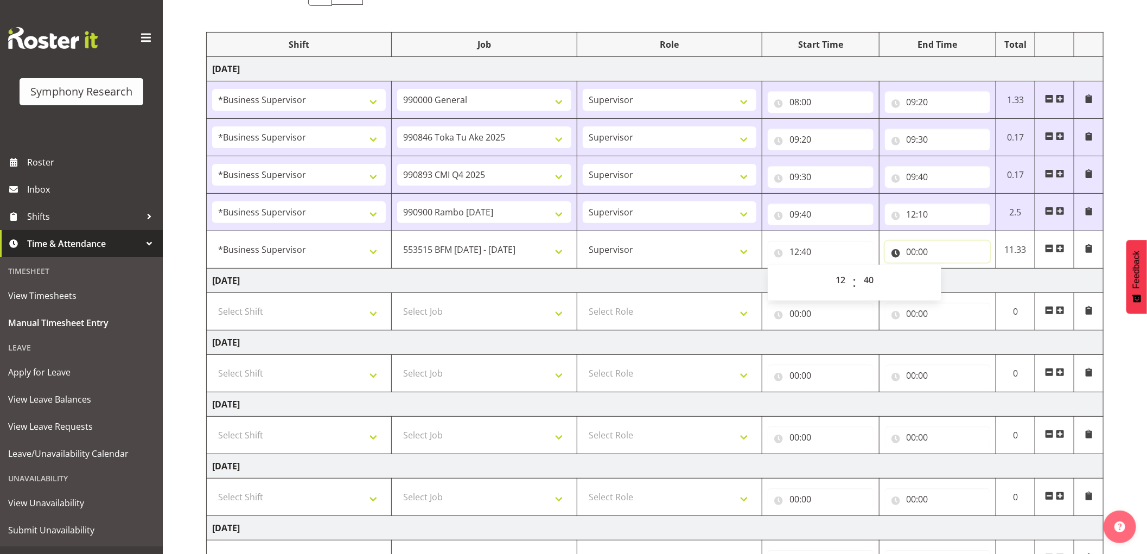
click at [912, 250] on input "00:00" at bounding box center [938, 252] width 106 height 22
click at [954, 278] on select "00 01 02 03 04 05 06 07 08 09 10 11 12 13 14 15 16 17 18 19 20 21 22 23" at bounding box center [959, 280] width 24 height 22
select select "13"
click at [947, 270] on select "00 01 02 03 04 05 06 07 08 09 10 11 12 13 14 15 16 17 18 19 20 21 22 23" at bounding box center [959, 280] width 24 height 22
type input "13:00"
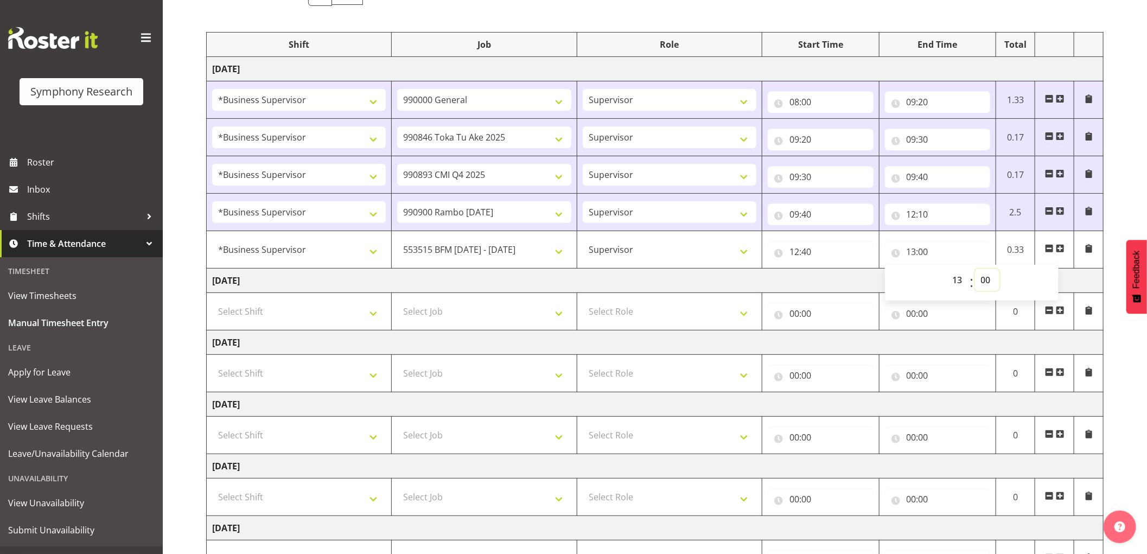
click at [981, 277] on select "00 01 02 03 04 05 06 07 08 09 10 11 12 13 14 15 16 17 18 19 20 21 22 23 24 25 2…" at bounding box center [987, 280] width 24 height 22
select select "10"
click at [975, 270] on select "00 01 02 03 04 05 06 07 08 09 10 11 12 13 14 15 16 17 18 19 20 21 22 23 24 25 2…" at bounding box center [987, 280] width 24 height 22
type input "13:10"
click at [1059, 247] on span at bounding box center [1060, 248] width 9 height 9
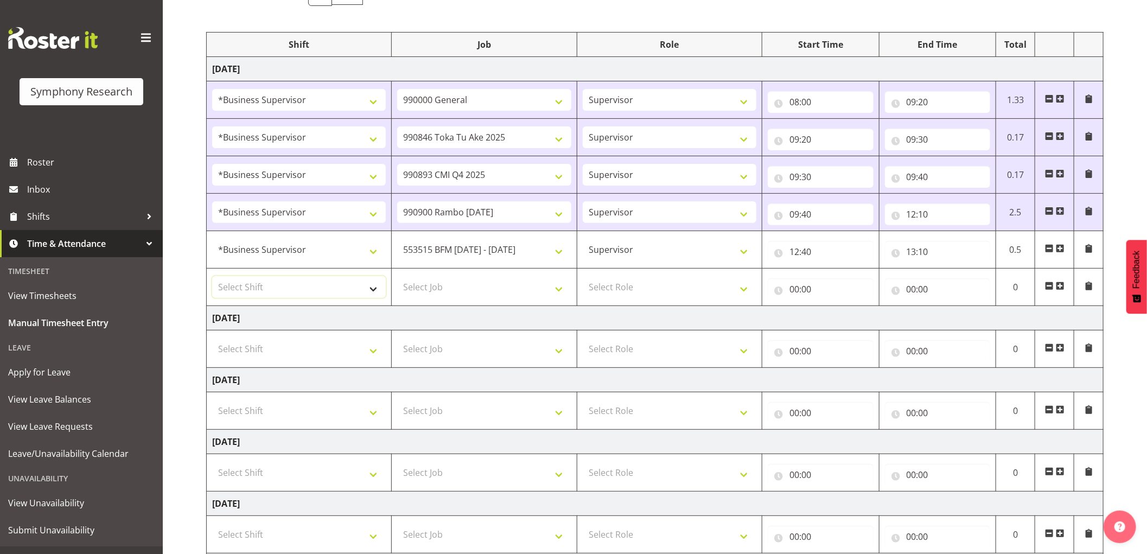
click at [308, 289] on select "Select Shift !!Weekend Residential (Roster IT Shift Label) *Business 9/10am ~ 4…" at bounding box center [299, 287] width 174 height 22
select select "1607"
click at [212, 277] on select "Select Shift !!Weekend Residential (Roster IT Shift Label) *Business 9/10am ~ 4…" at bounding box center [299, 287] width 174 height 22
click at [466, 284] on select "Select Job 550060 IF Admin 553492 World Poll Aus Wave 2 Main 2025 553493 World …" at bounding box center [484, 287] width 174 height 22
select select "10731"
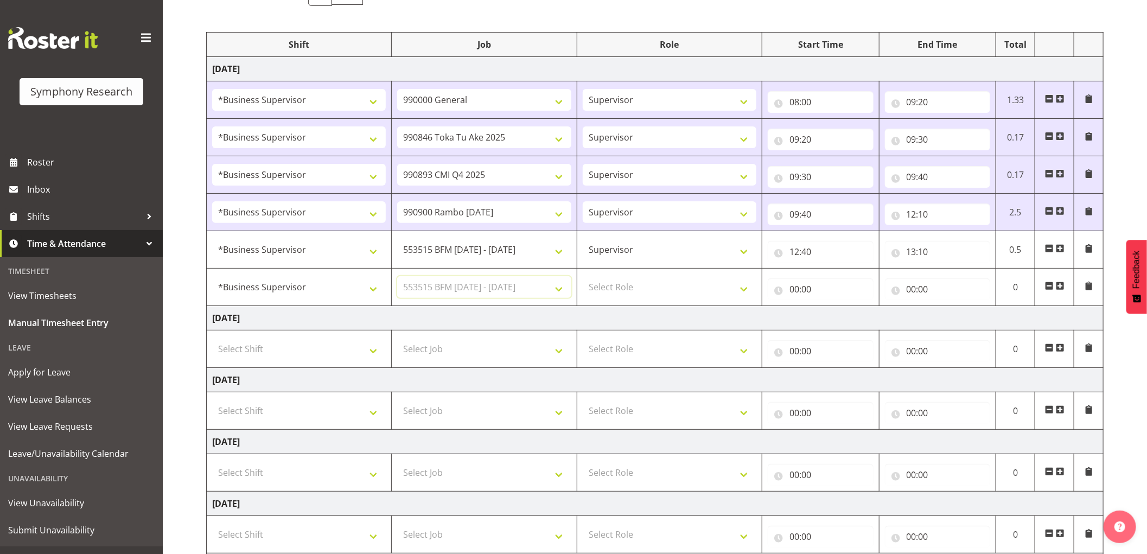
click at [397, 277] on select "Select Job 550060 IF Admin 553492 World Poll Aus Wave 2 Main 2025 553493 World …" at bounding box center [484, 287] width 174 height 22
click at [655, 289] on select "Select Role Supervisor Interviewing Briefing" at bounding box center [670, 287] width 174 height 22
select select "45"
click at [583, 277] on select "Select Role Supervisor Interviewing Briefing" at bounding box center [670, 287] width 174 height 22
click at [797, 291] on input "00:00" at bounding box center [821, 289] width 106 height 22
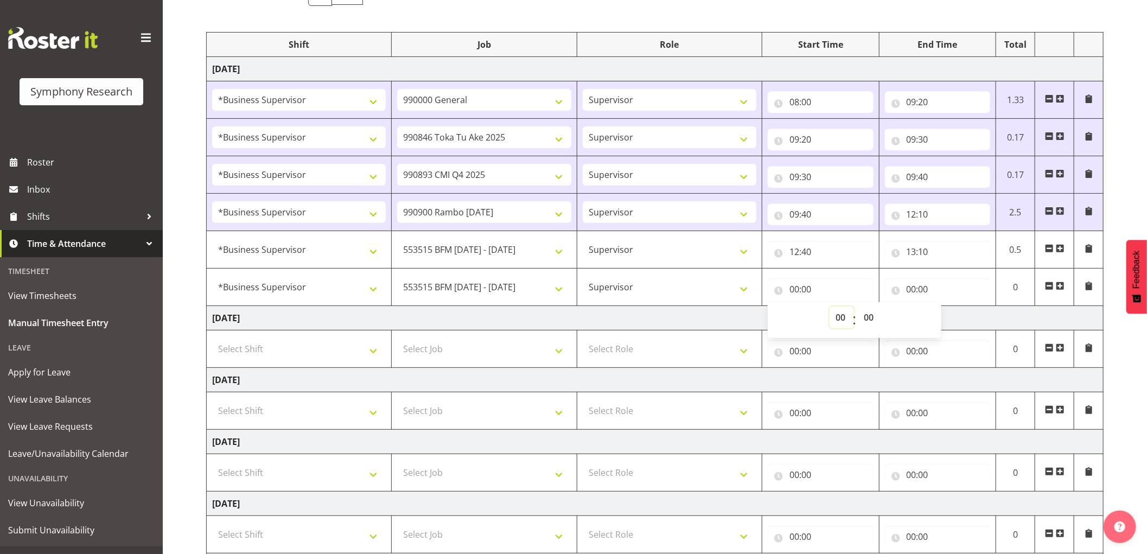
click at [839, 319] on select "00 01 02 03 04 05 06 07 08 09 10 11 12 13 14 15 16 17 18 19 20 21 22 23" at bounding box center [842, 318] width 24 height 22
click at [697, 313] on td "[DATE]" at bounding box center [655, 318] width 897 height 24
click at [799, 294] on input "00:00" at bounding box center [821, 289] width 106 height 22
click at [839, 322] on select "00 01 02 03 04 05 06 07 08 09 10 11 12 13 14 15 16 17 18 19 20 21 22 23" at bounding box center [842, 318] width 24 height 22
select select "13"
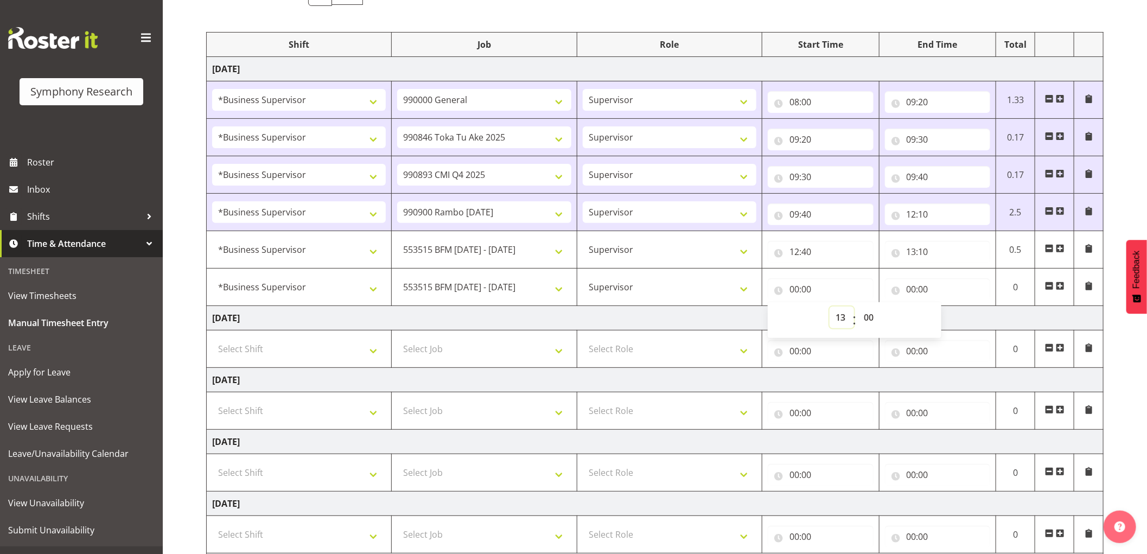
click at [830, 307] on select "00 01 02 03 04 05 06 07 08 09 10 11 12 13 14 15 16 17 18 19 20 21 22 23" at bounding box center [842, 318] width 24 height 22
type input "13:00"
click at [868, 321] on select "00 01 02 03 04 05 06 07 08 09 10 11 12 13 14 15 16 17 18 19 20 21 22 23 24 25 2…" at bounding box center [870, 318] width 24 height 22
select select "10"
click at [858, 307] on select "00 01 02 03 04 05 06 07 08 09 10 11 12 13 14 15 16 17 18 19 20 21 22 23 24 25 2…" at bounding box center [870, 318] width 24 height 22
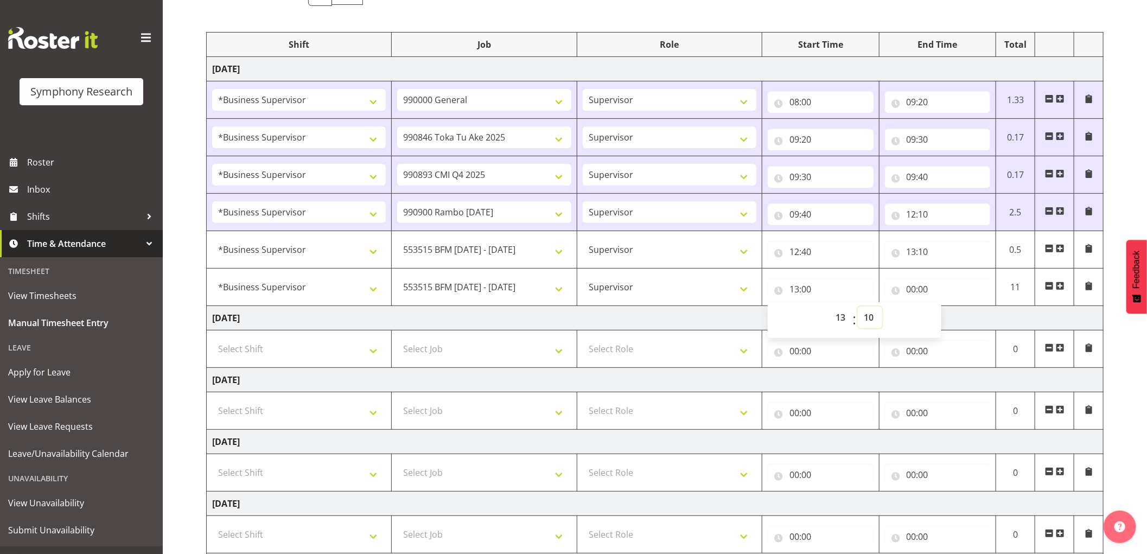
type input "13:10"
click at [920, 289] on input "00:00" at bounding box center [938, 289] width 106 height 22
click at [951, 317] on select "00 01 02 03 04 05 06 07 08 09 10 11 12 13 14 15 16 17 18 19 20 21 22 23" at bounding box center [959, 318] width 24 height 22
